Goal: Task Accomplishment & Management: Use online tool/utility

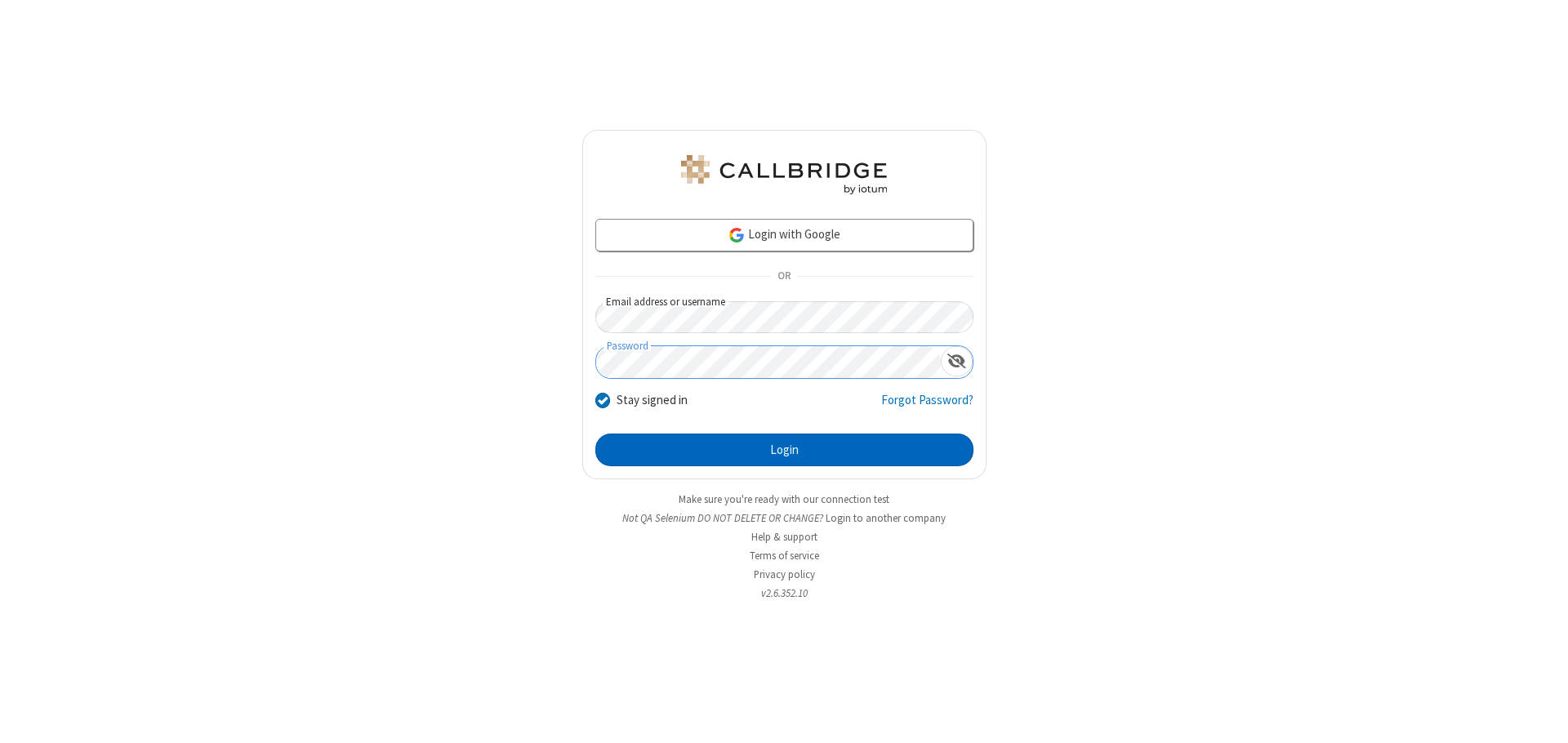
click at [784, 450] on button "Login" at bounding box center [784, 450] width 378 height 33
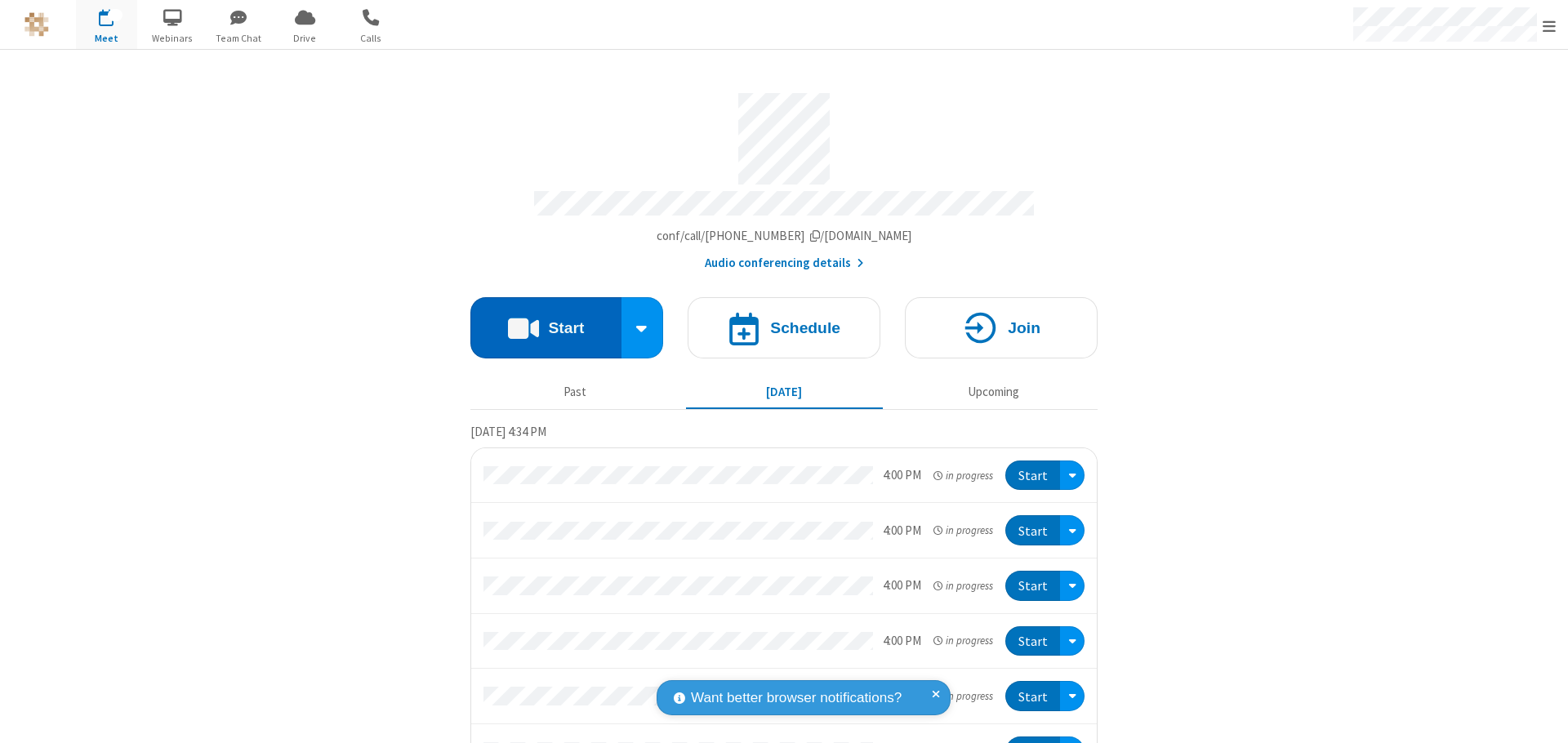
click at [539, 320] on button "Start" at bounding box center [546, 328] width 151 height 61
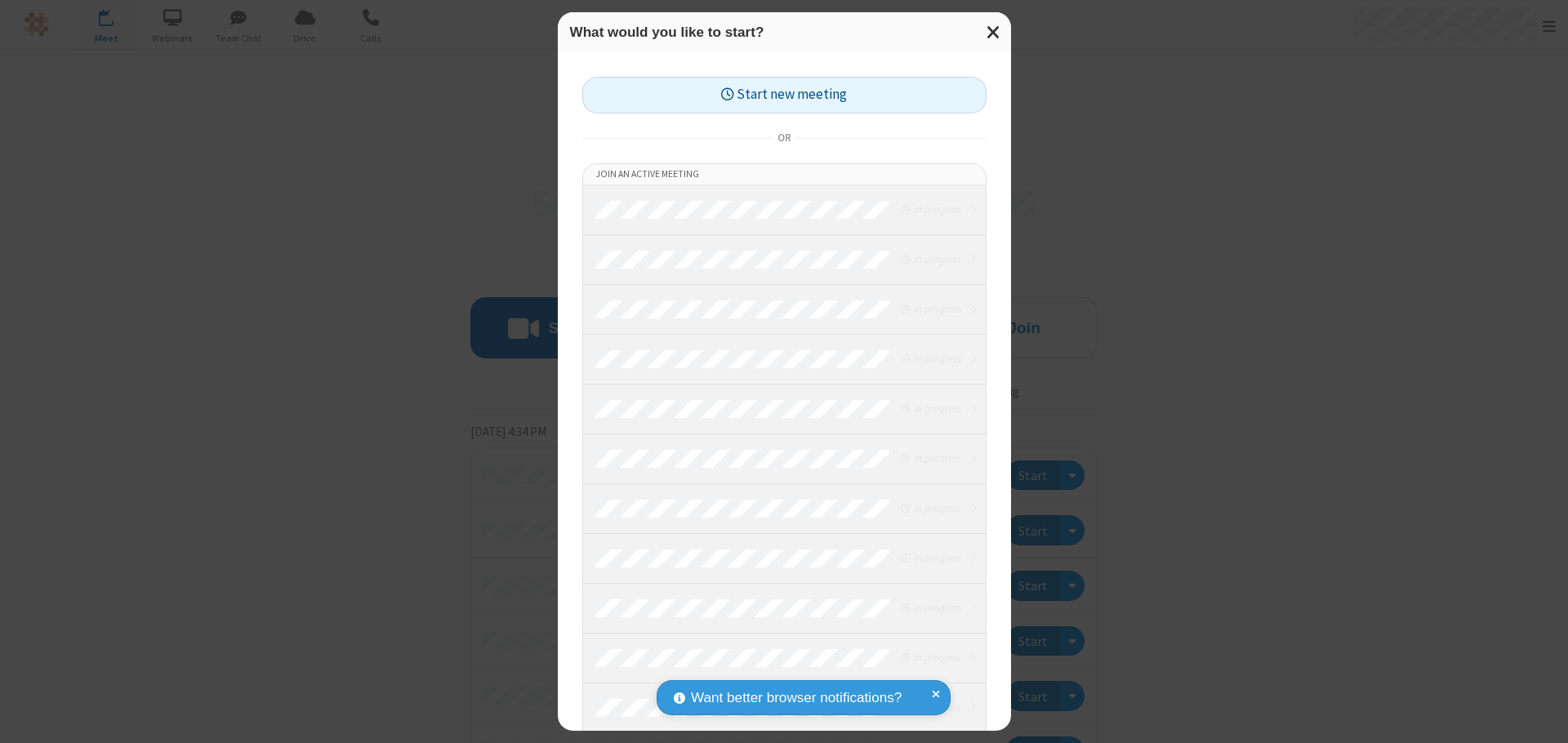
click at [784, 95] on button "Start new meeting" at bounding box center [784, 94] width 404 height 36
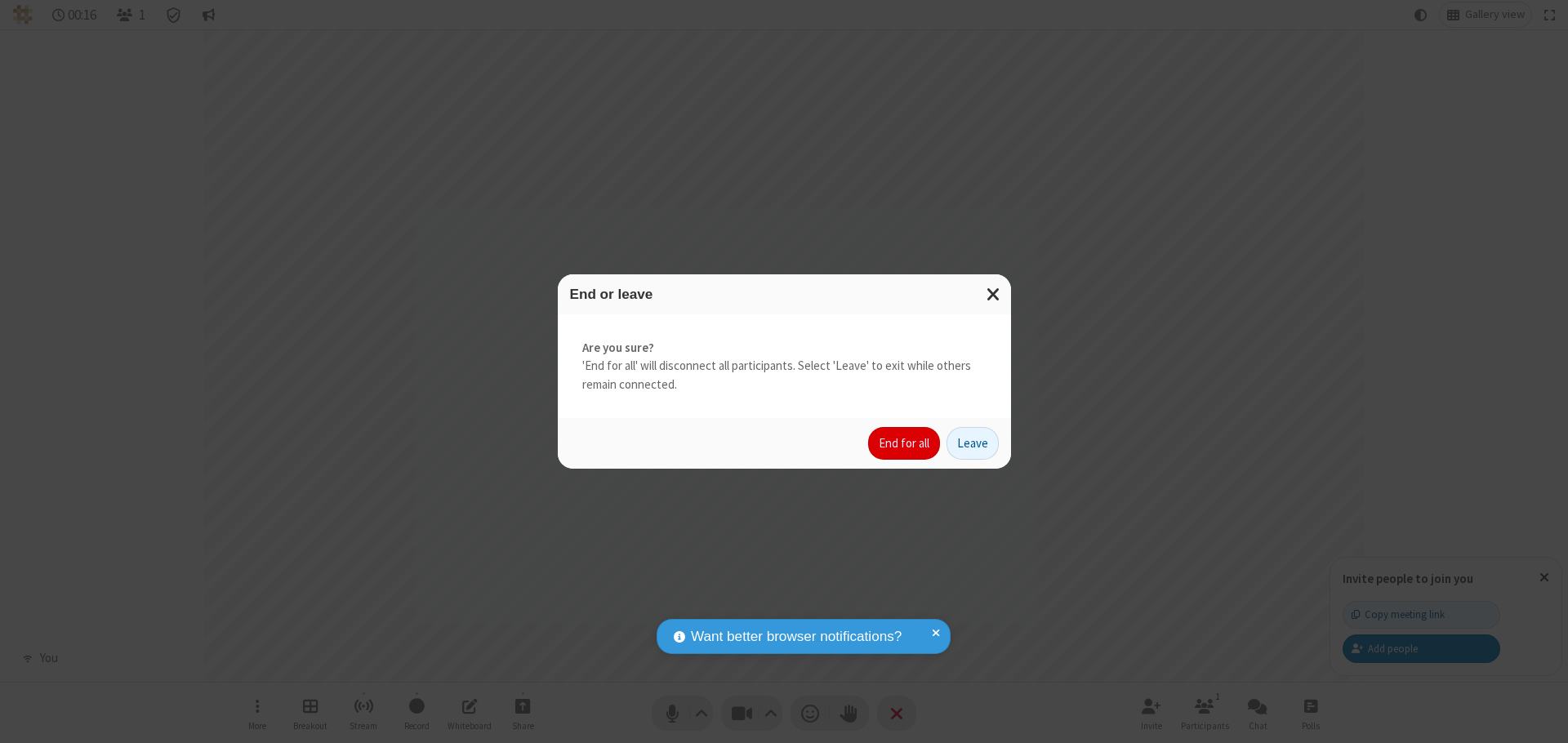
click at [904, 444] on button "End for all" at bounding box center [903, 443] width 72 height 33
